Goal: Transaction & Acquisition: Download file/media

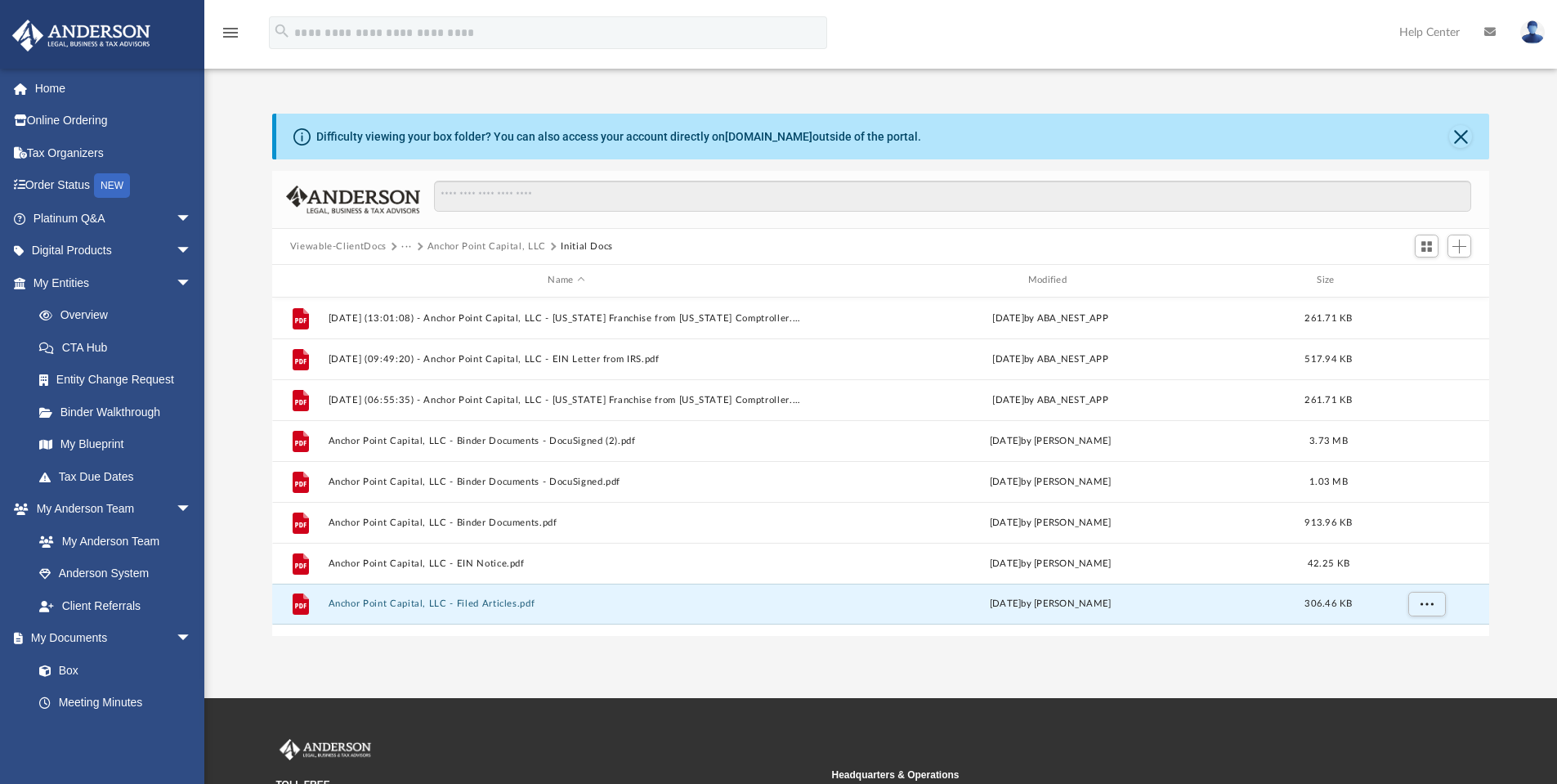
click at [482, 241] on button "Anchor Point Capital, LLC" at bounding box center [487, 246] width 118 height 15
click at [447, 242] on button "Anchor Point Capital, LLC" at bounding box center [487, 246] width 118 height 15
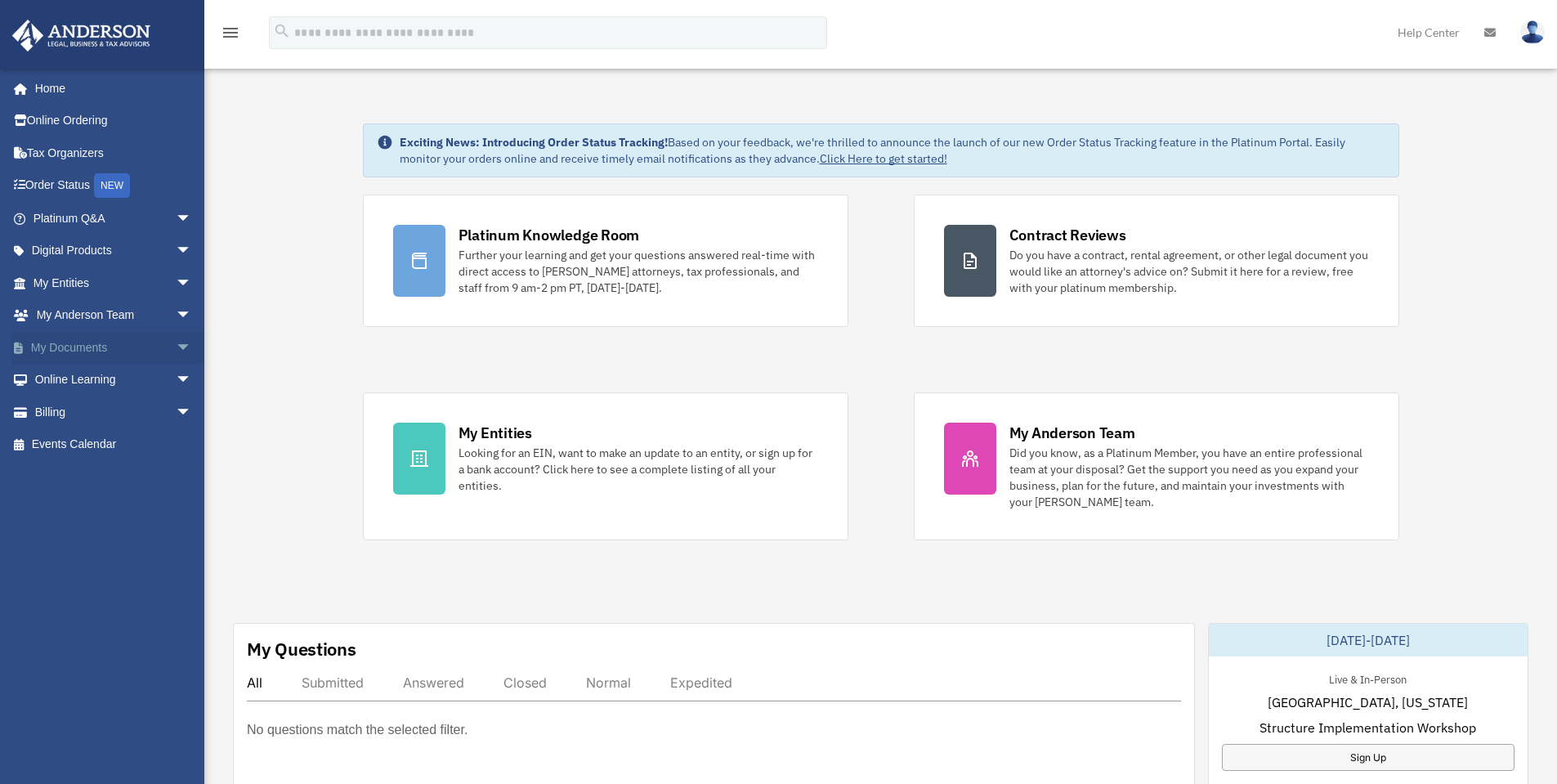
click at [176, 353] on span "arrow_drop_down" at bounding box center [193, 347] width 33 height 34
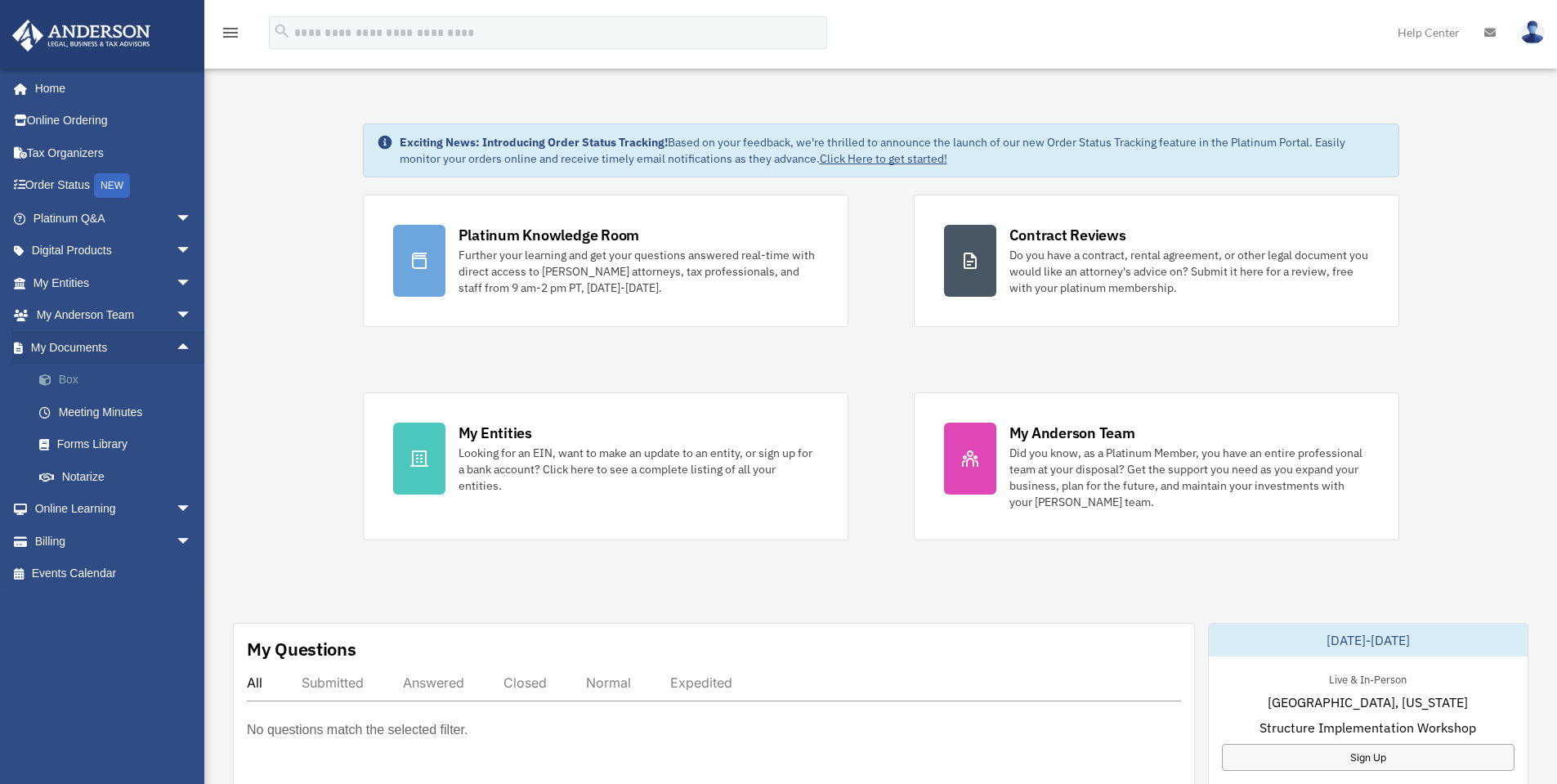
click at [46, 389] on link "Box" at bounding box center [120, 380] width 194 height 33
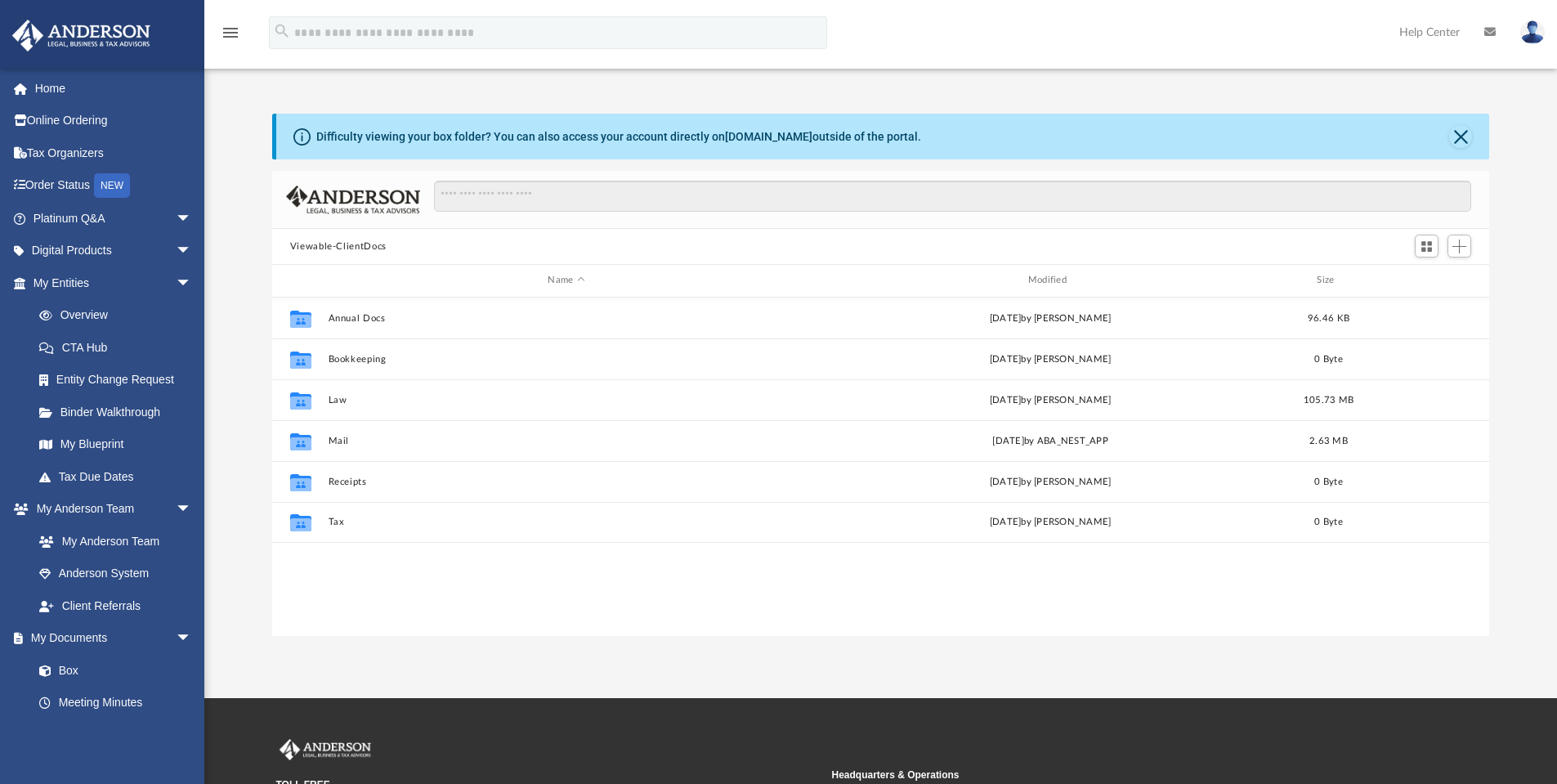
scroll to position [359, 1205]
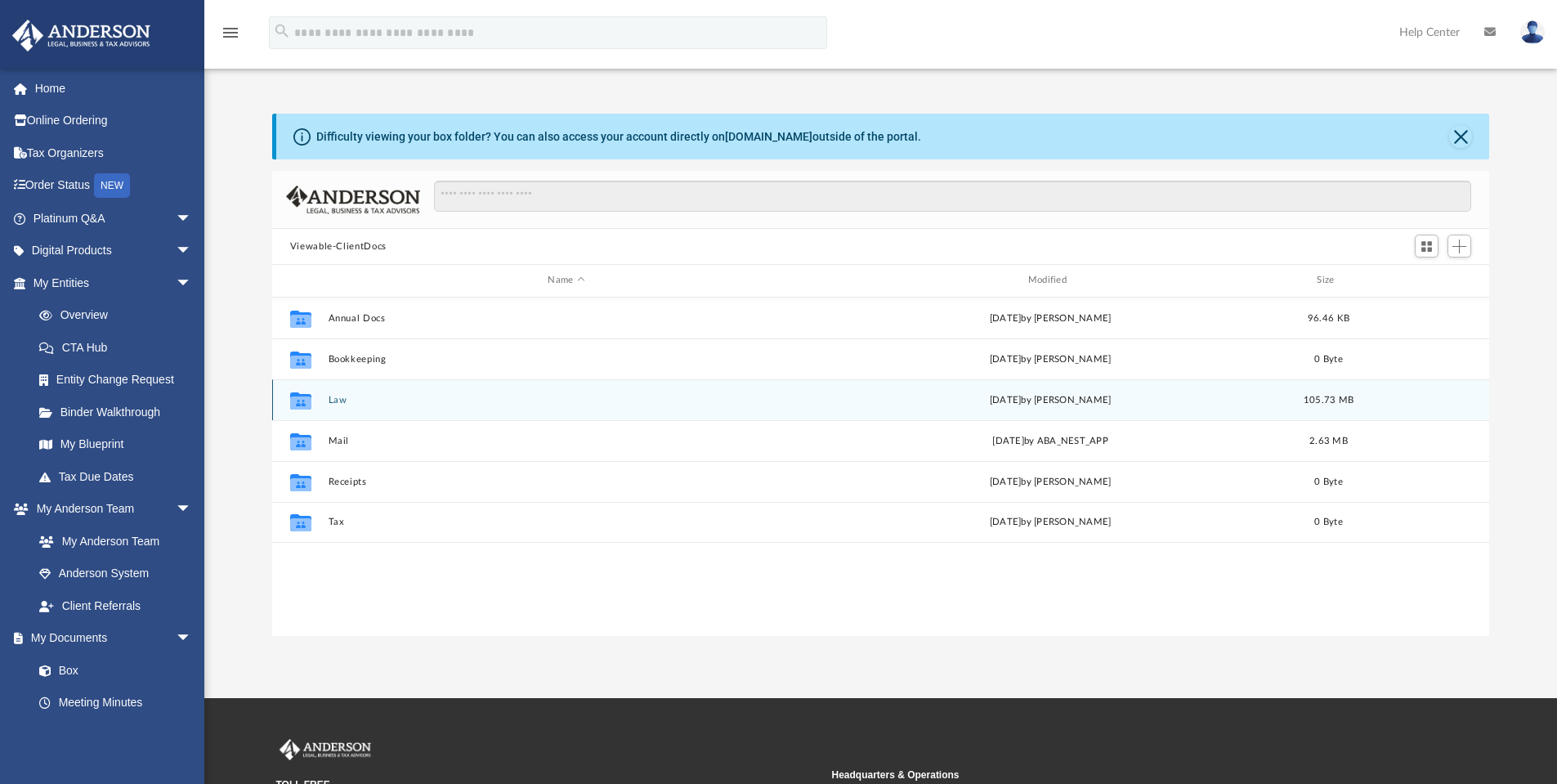
click at [347, 407] on div "Collaborated Folder Law [DATE] by [PERSON_NAME] 105.73 MB" at bounding box center [881, 400] width 1218 height 41
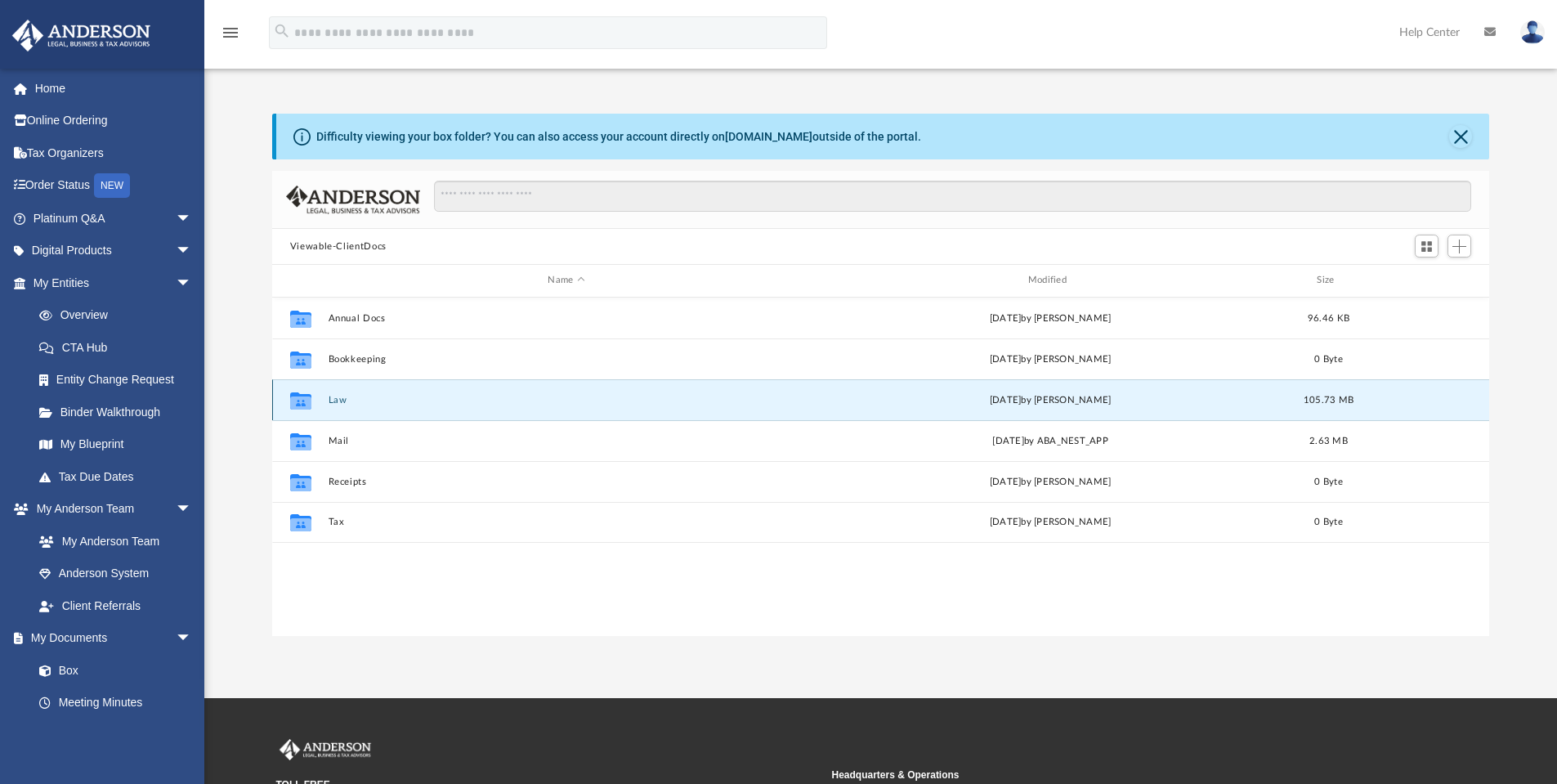
click at [347, 407] on div "Collaborated Folder Law [DATE] by [PERSON_NAME] 105.73 MB" at bounding box center [881, 400] width 1218 height 41
click at [338, 402] on button "Law" at bounding box center [566, 400] width 476 height 11
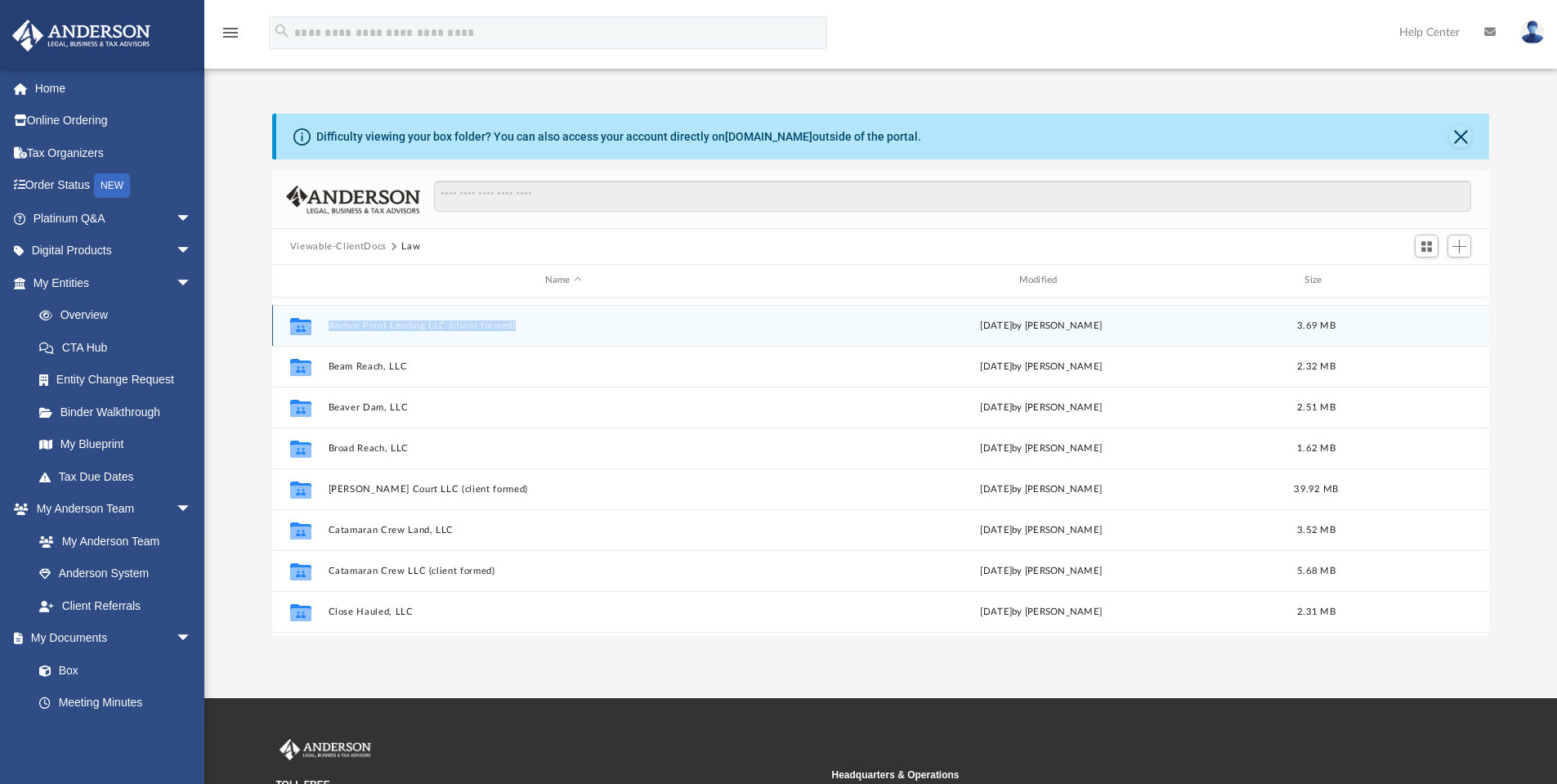
scroll to position [196, 0]
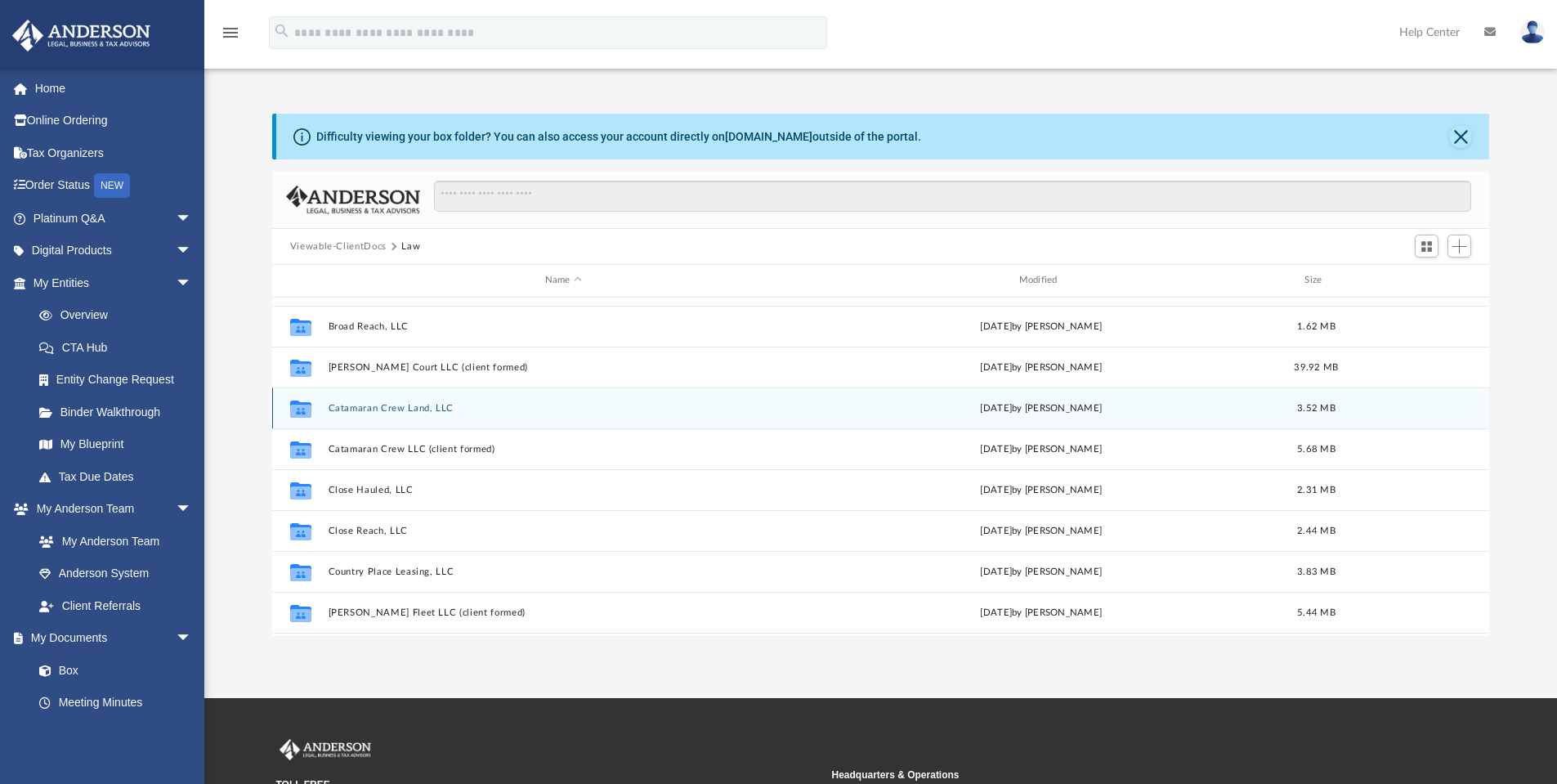
click at [418, 403] on button "Catamaran Crew Land, LLC" at bounding box center [564, 407] width 471 height 11
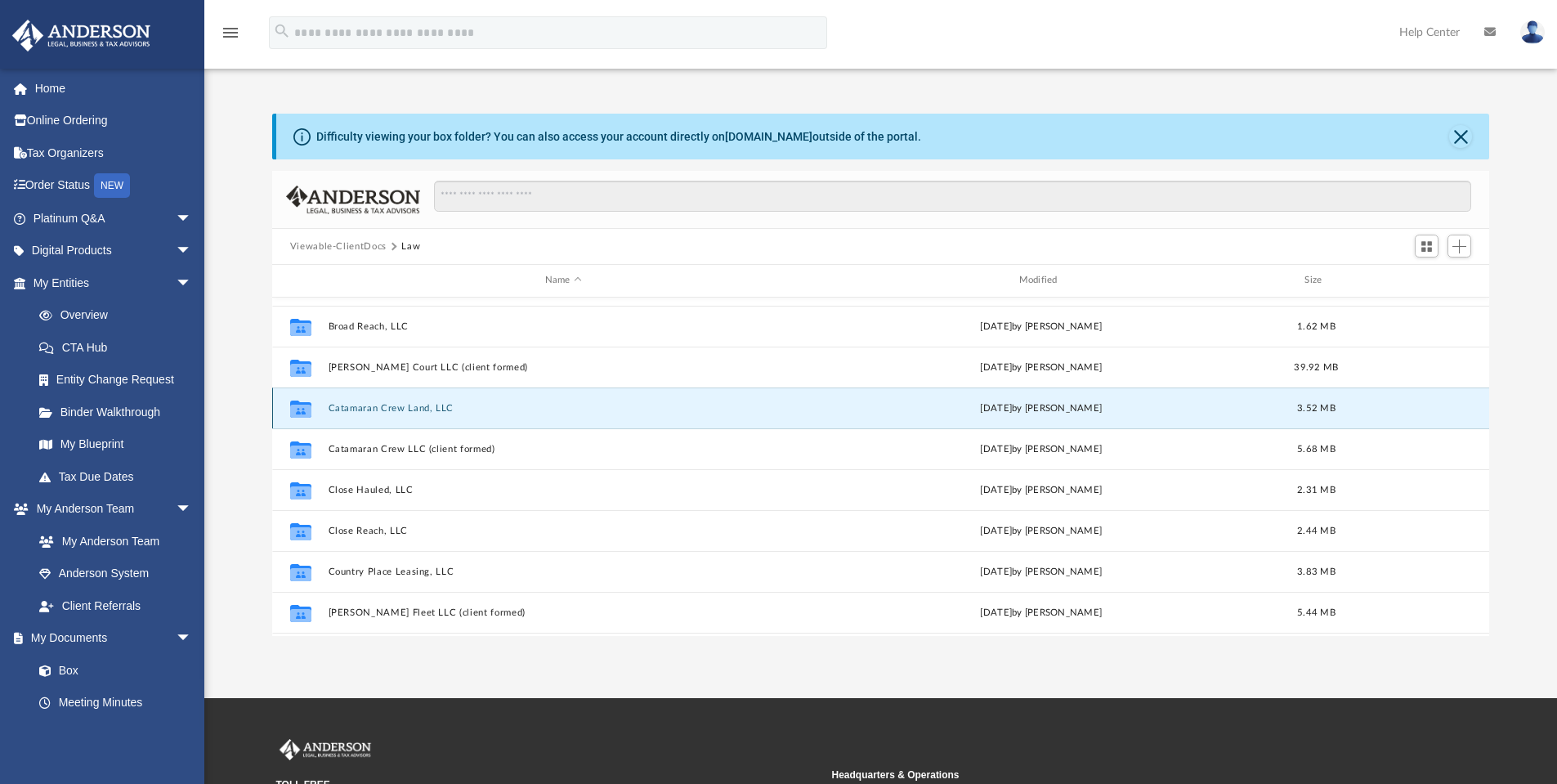
click at [418, 403] on button "Catamaran Crew Land, LLC" at bounding box center [564, 407] width 471 height 11
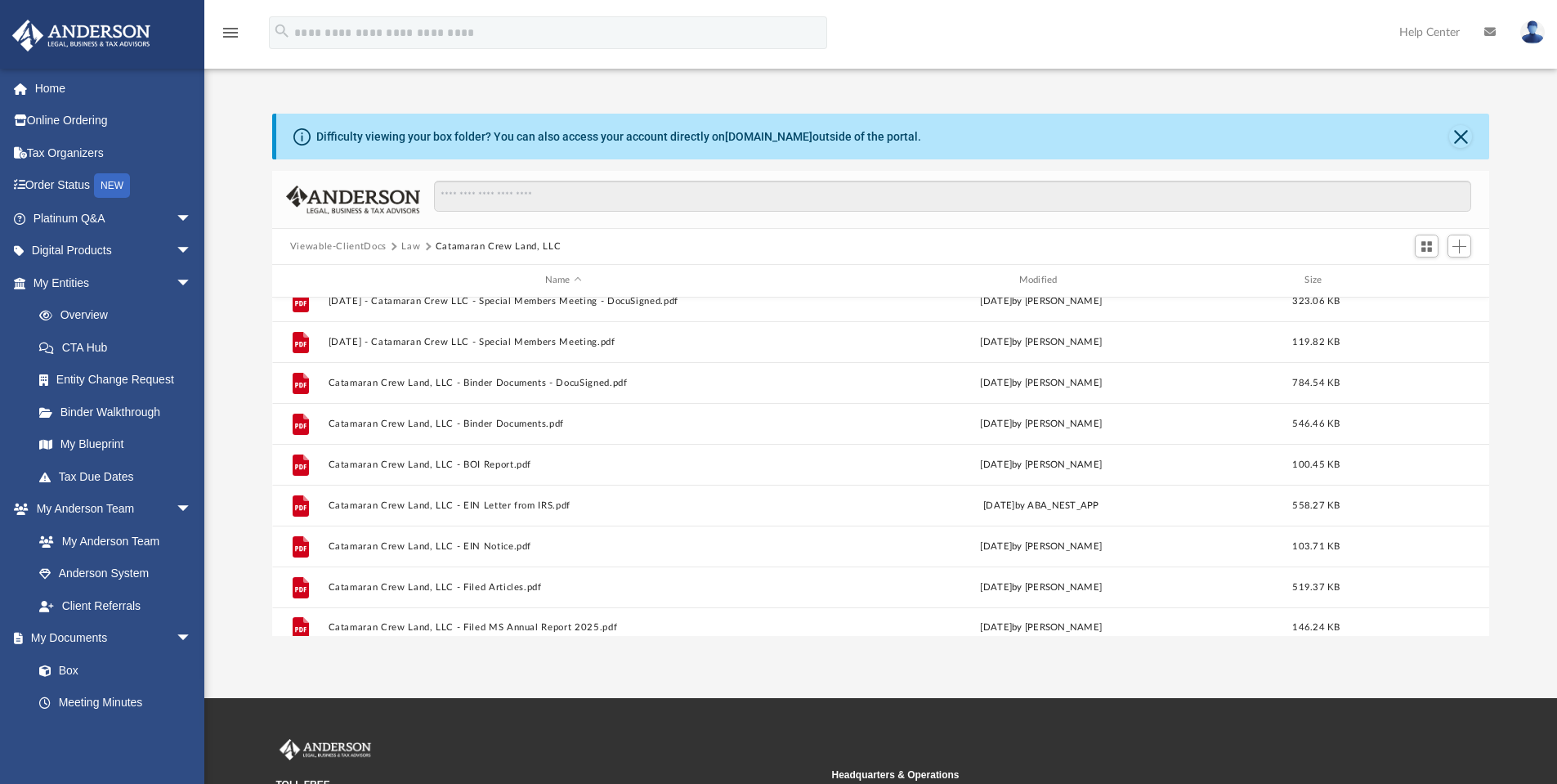
scroll to position [111, 0]
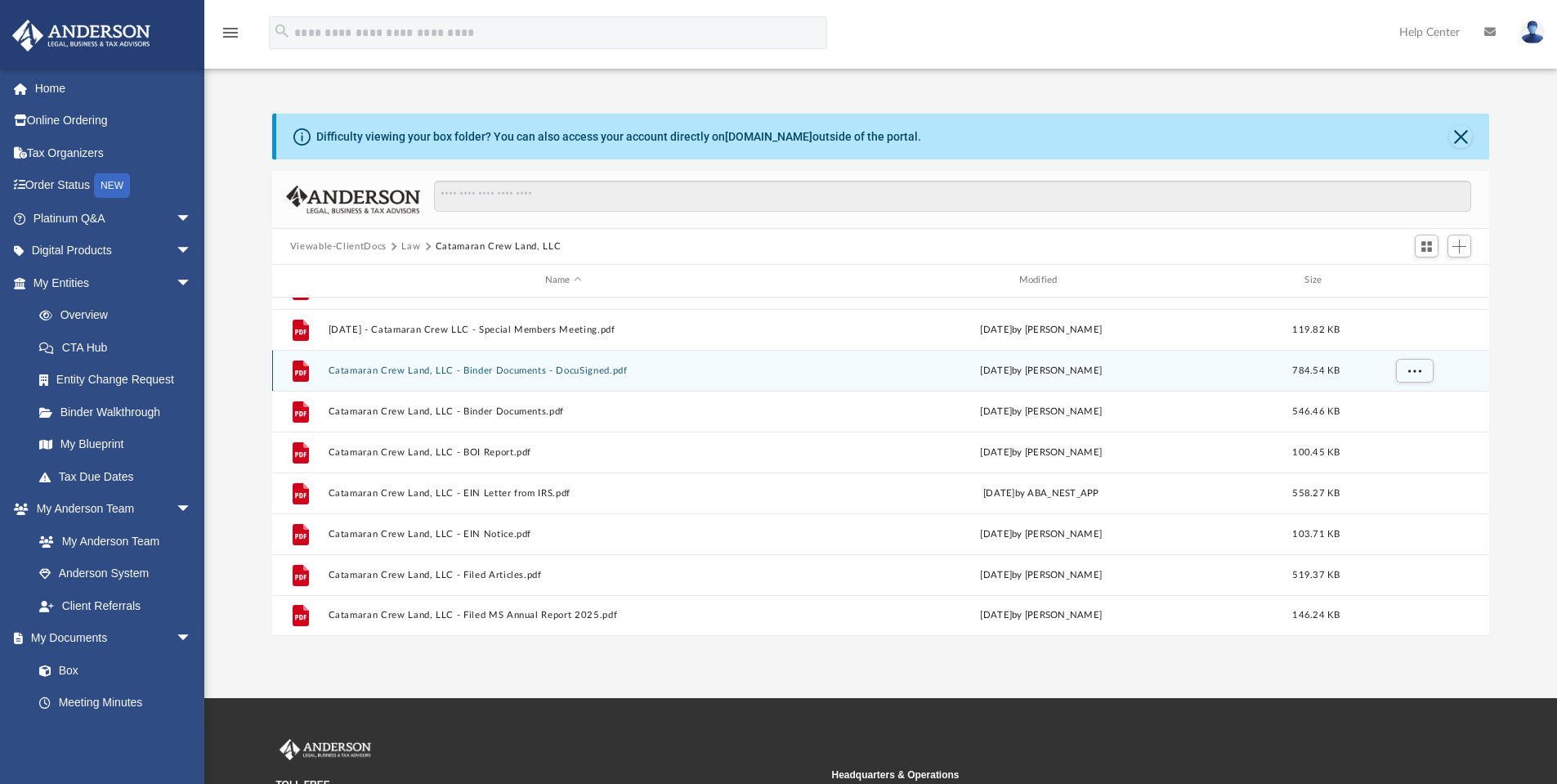
click at [563, 370] on button "Catamaran Crew Land, LLC - Binder Documents - DocuSigned.pdf" at bounding box center [564, 370] width 471 height 11
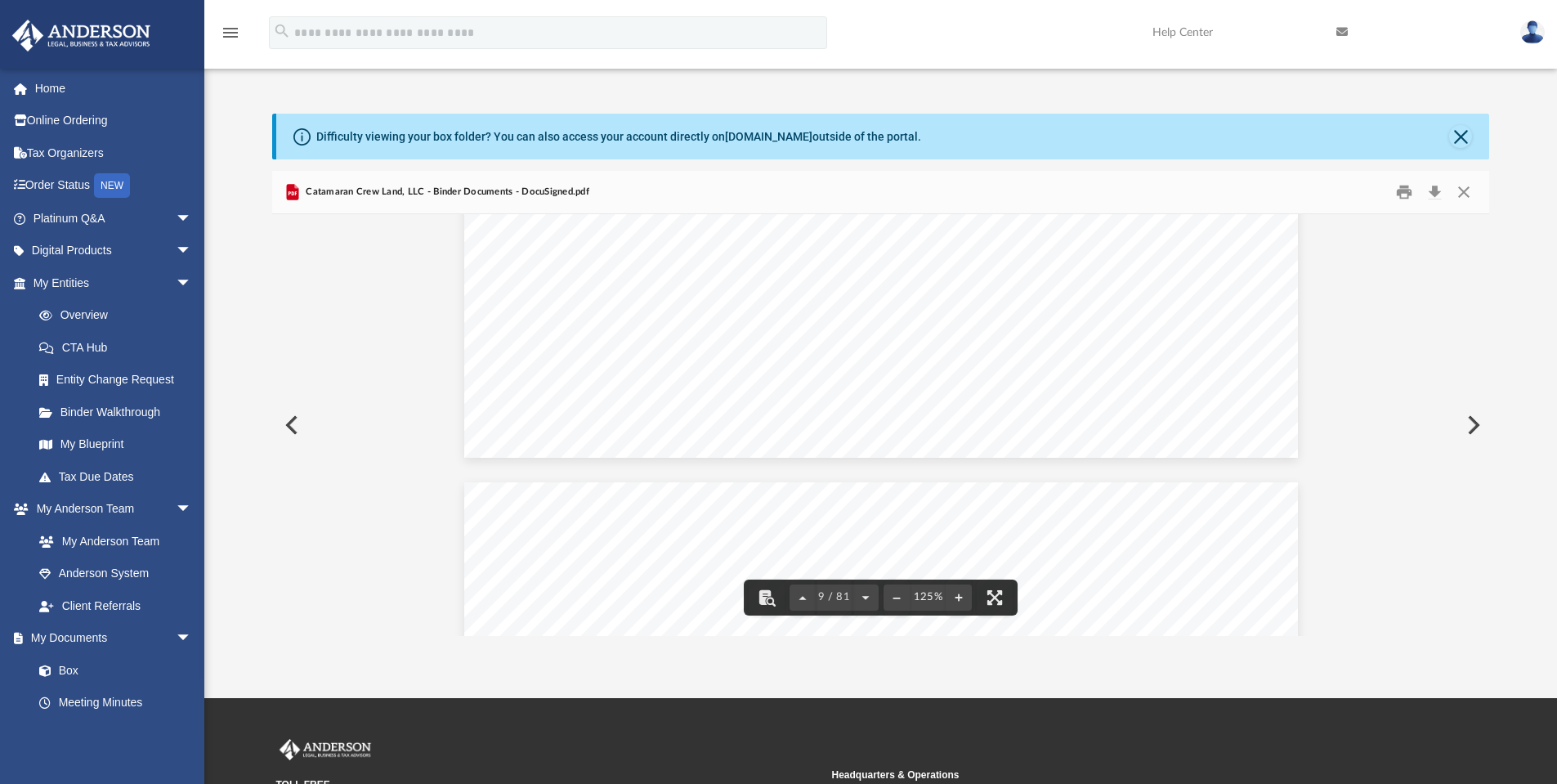
scroll to position [9935, 0]
click at [1435, 190] on button "Download" at bounding box center [1434, 193] width 29 height 25
click at [300, 427] on button "Preview" at bounding box center [290, 424] width 36 height 45
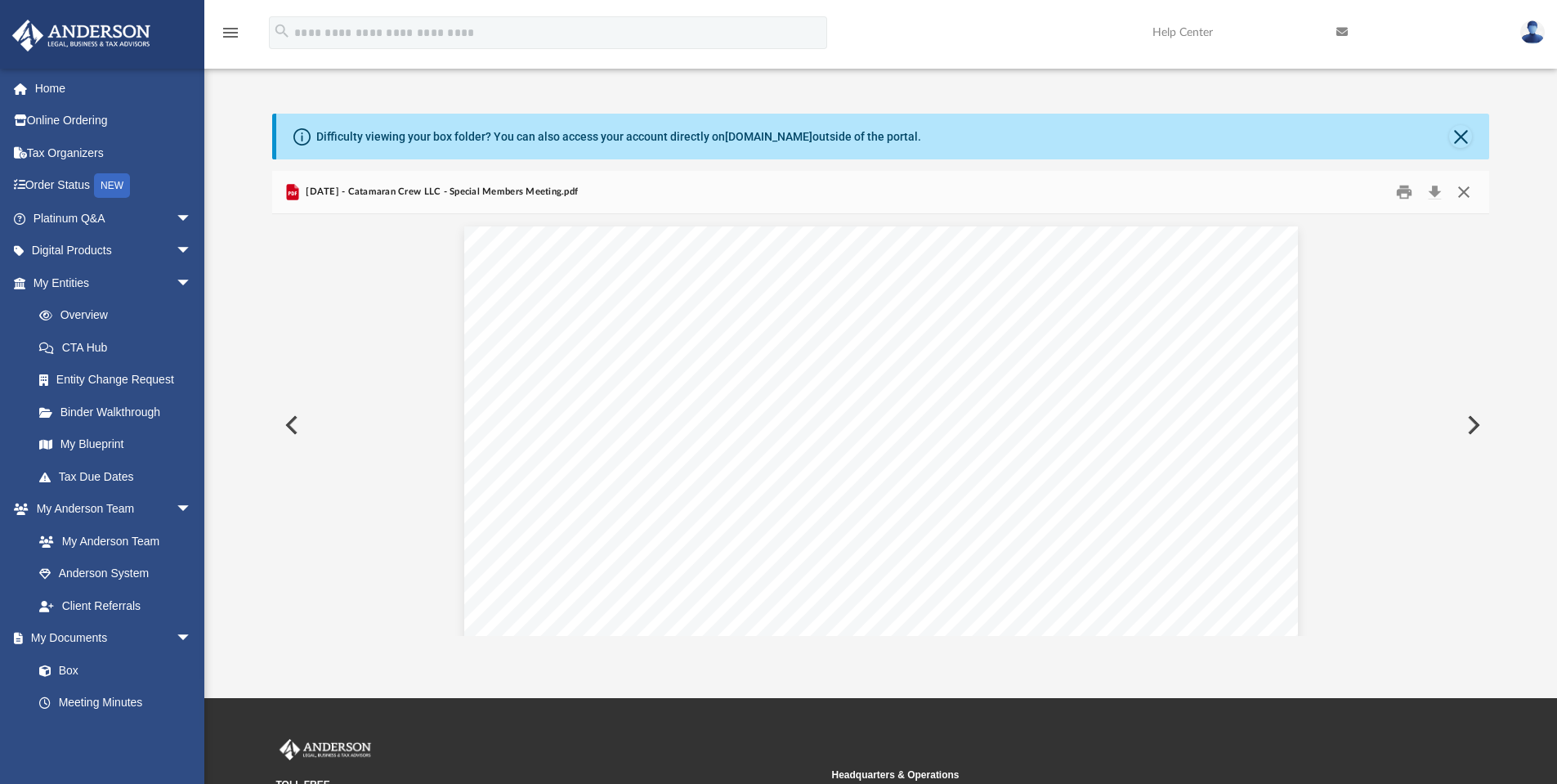
click at [1463, 192] on button "Close" at bounding box center [1464, 193] width 29 height 25
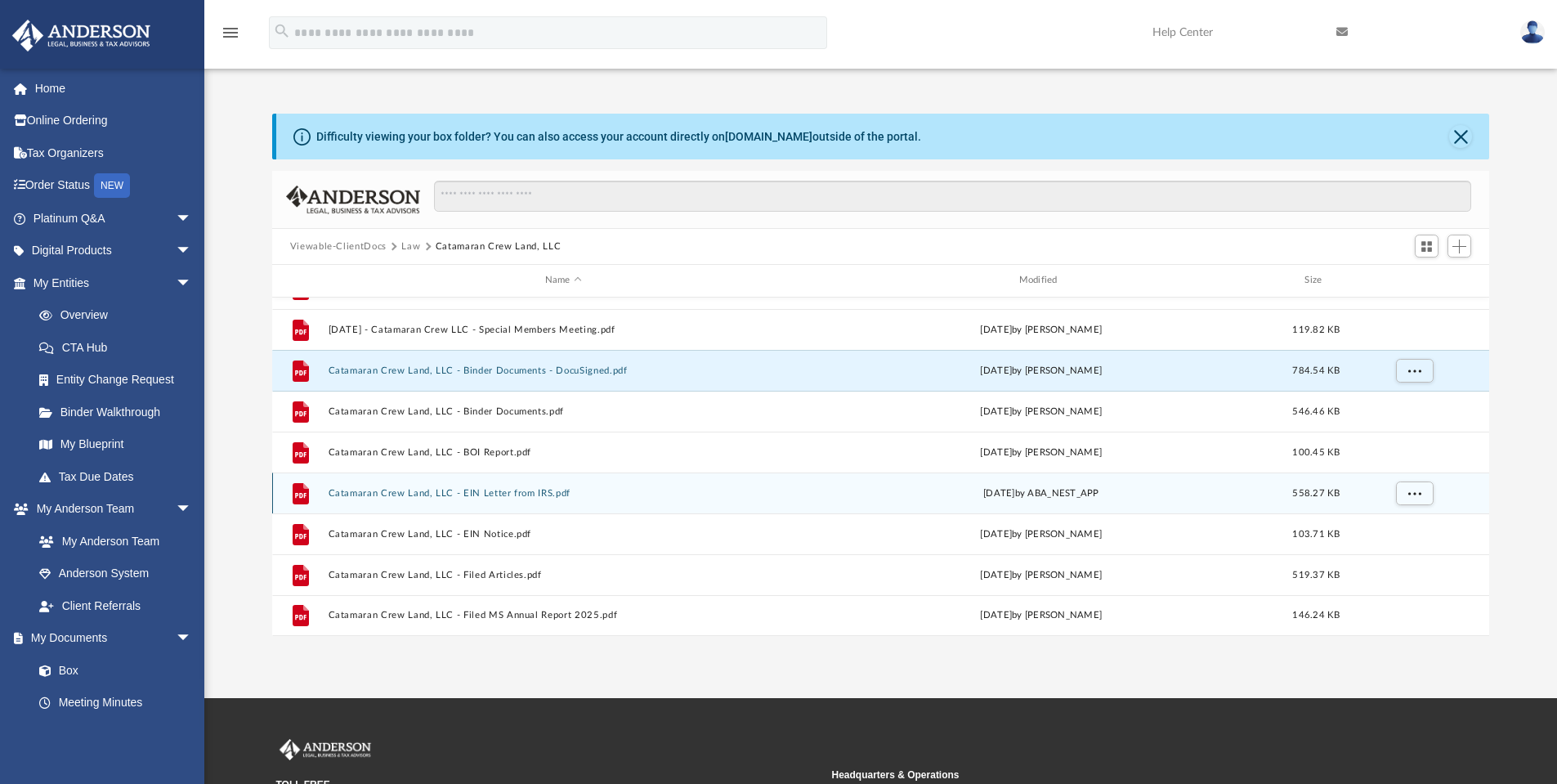
click at [444, 492] on button "Catamaran Crew Land, LLC - EIN Letter from IRS.pdf" at bounding box center [564, 493] width 471 height 11
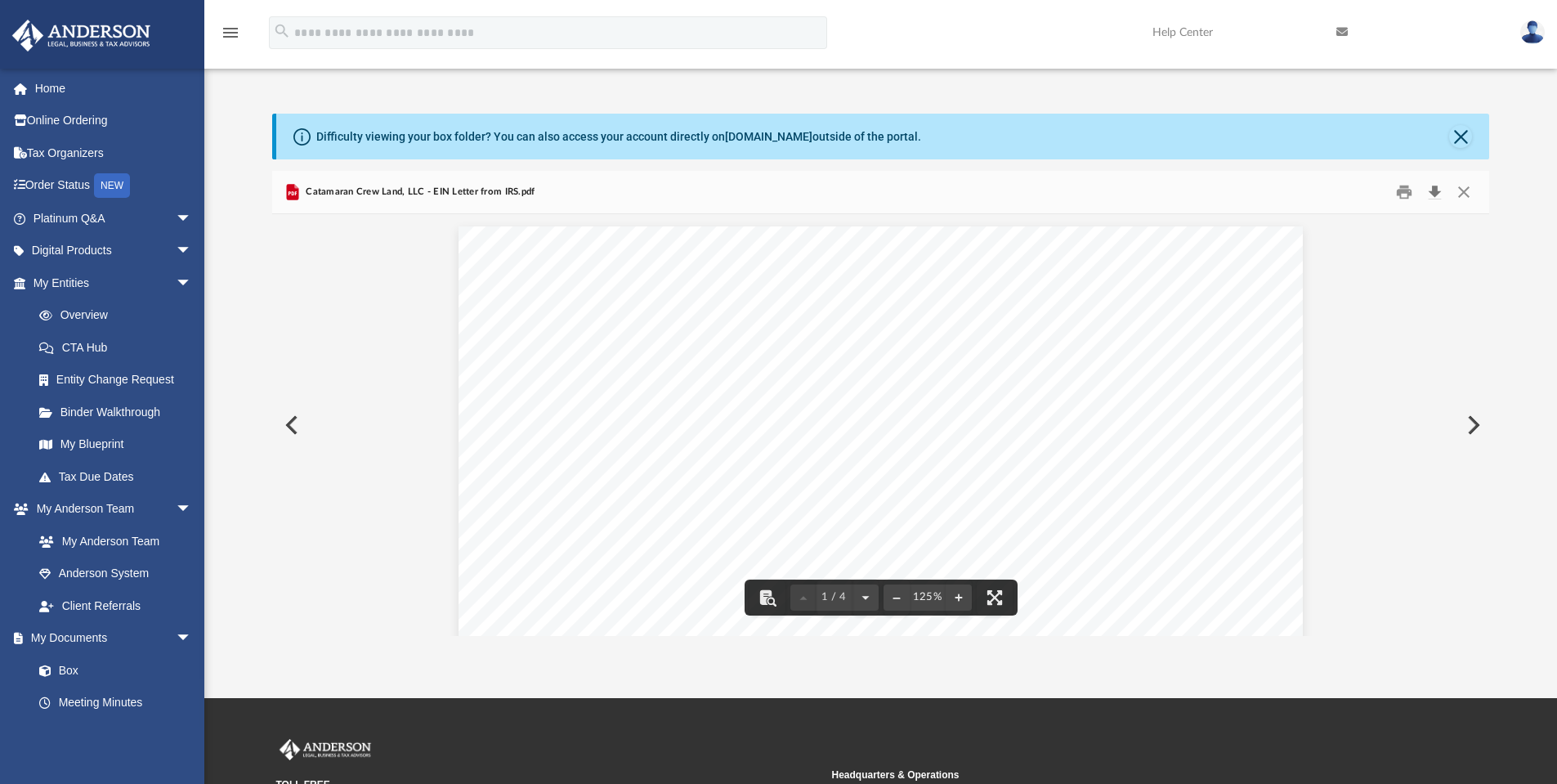
click at [1428, 188] on button "Download" at bounding box center [1434, 193] width 29 height 25
